Goal: Transaction & Acquisition: Purchase product/service

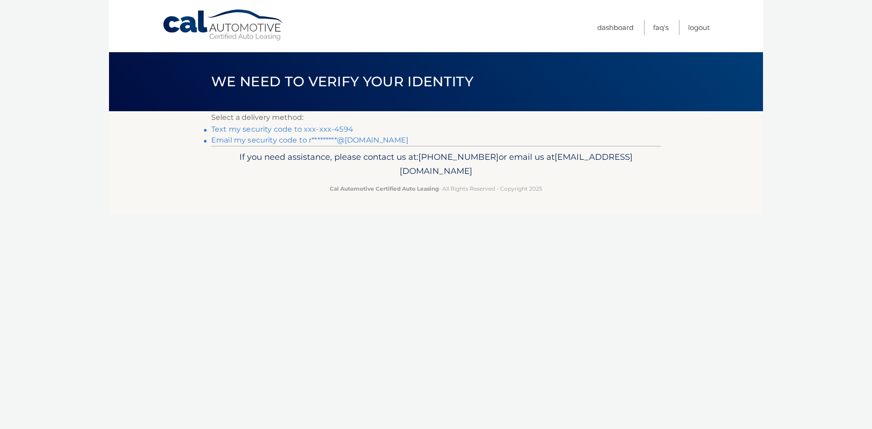
drag, startPoint x: 0, startPoint y: 0, endPoint x: 292, endPoint y: 128, distance: 318.3
click at [292, 128] on link "Text my security code to xxx-xxx-4594" at bounding box center [282, 129] width 142 height 9
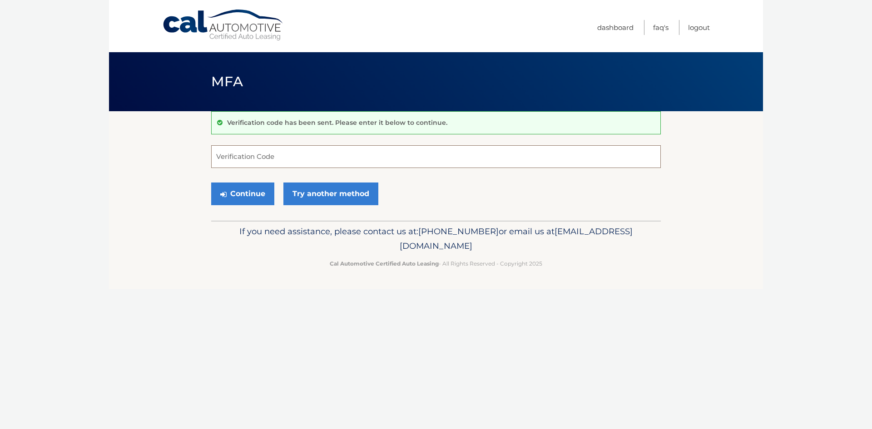
click at [296, 152] on input "Verification Code" at bounding box center [436, 156] width 450 height 23
click at [301, 148] on input "Verification Code" at bounding box center [436, 156] width 450 height 23
type input "811055"
click at [211, 183] on button "Continue" at bounding box center [242, 194] width 63 height 23
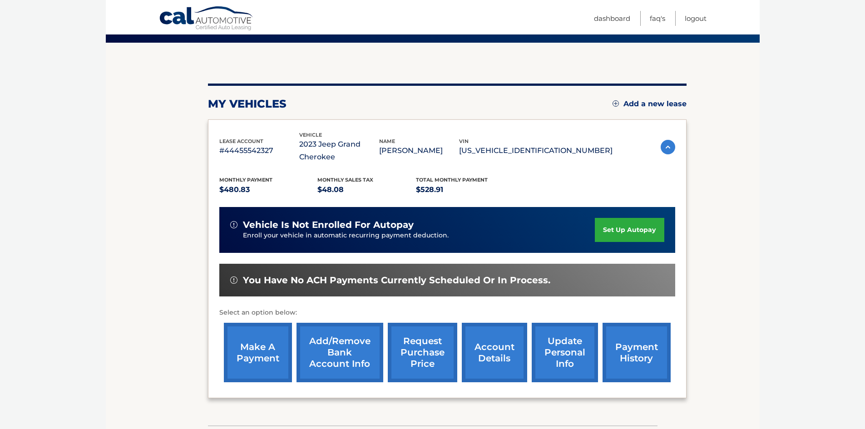
scroll to position [134, 0]
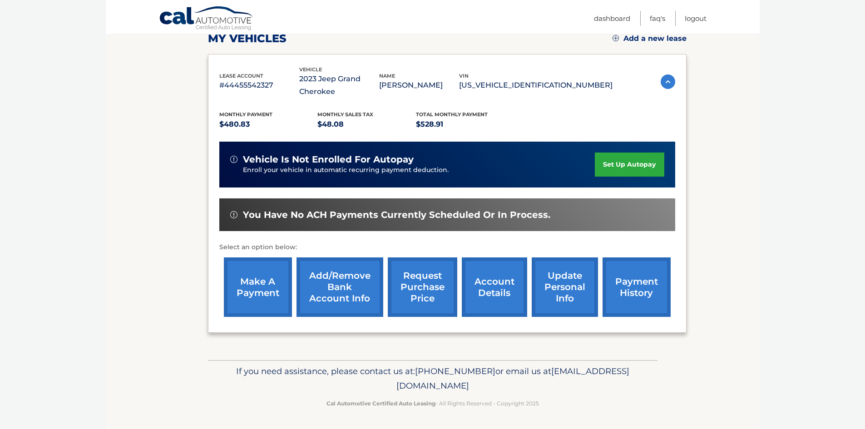
click at [258, 283] on link "make a payment" at bounding box center [258, 286] width 68 height 59
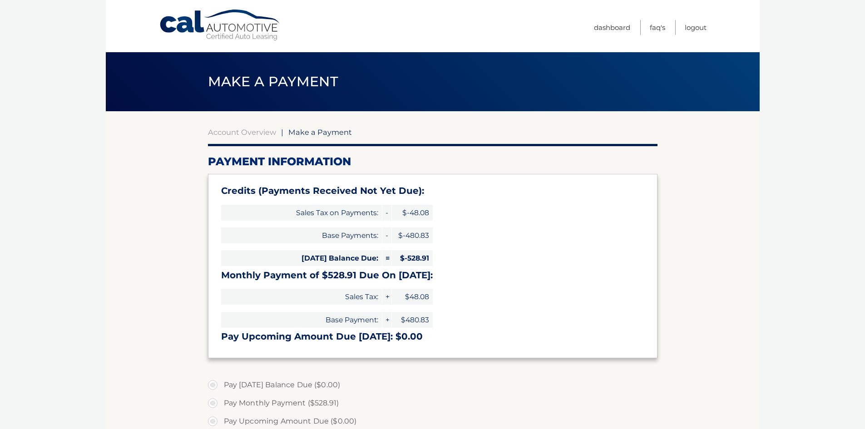
type input "0"
select select "YWVjMTczNzEtNjAzOS00Y2MyLWI1OTUtYTdmNDQ3Mjc2MGRj"
